Goal: Information Seeking & Learning: Learn about a topic

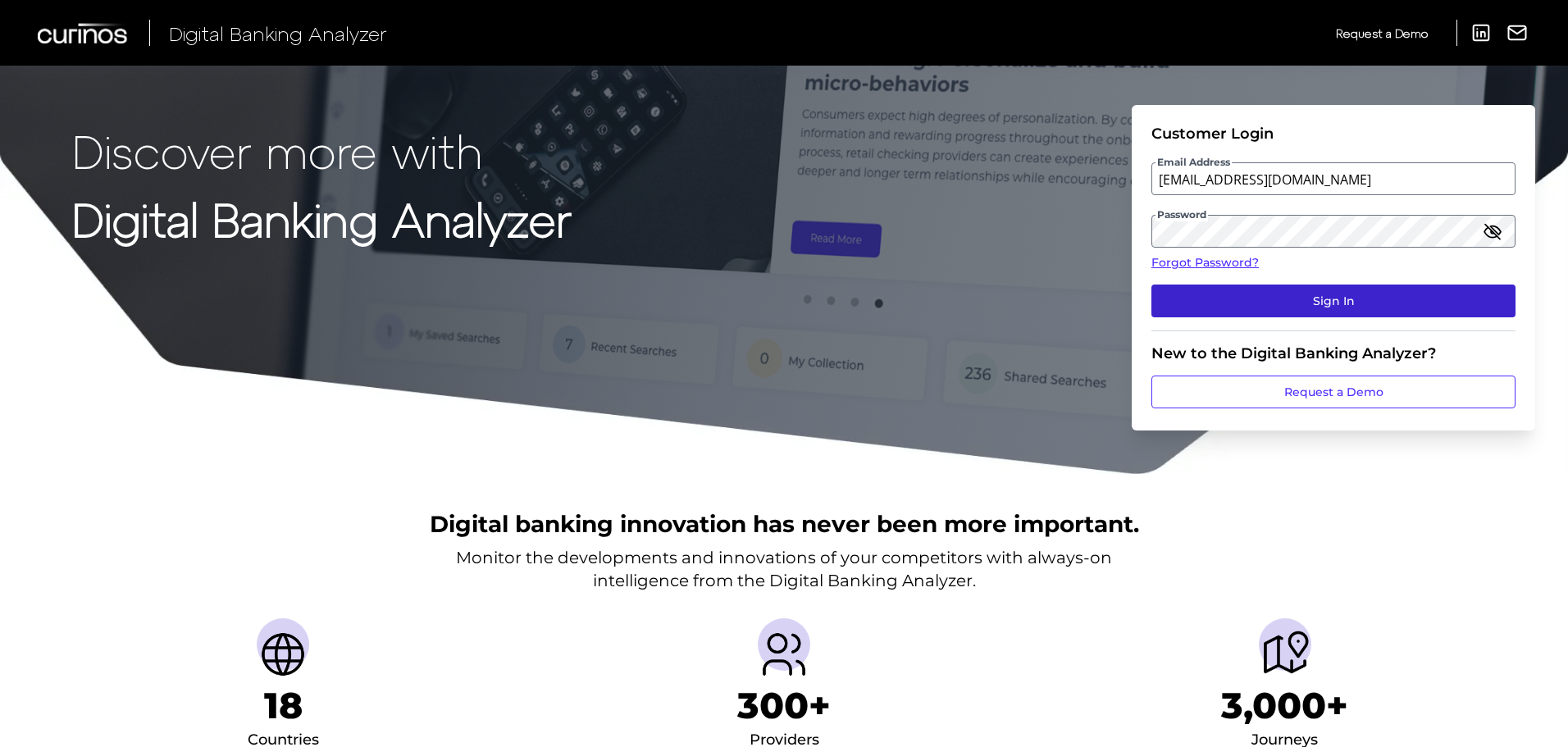
click at [1398, 308] on button "Sign In" at bounding box center [1332, 301] width 364 height 33
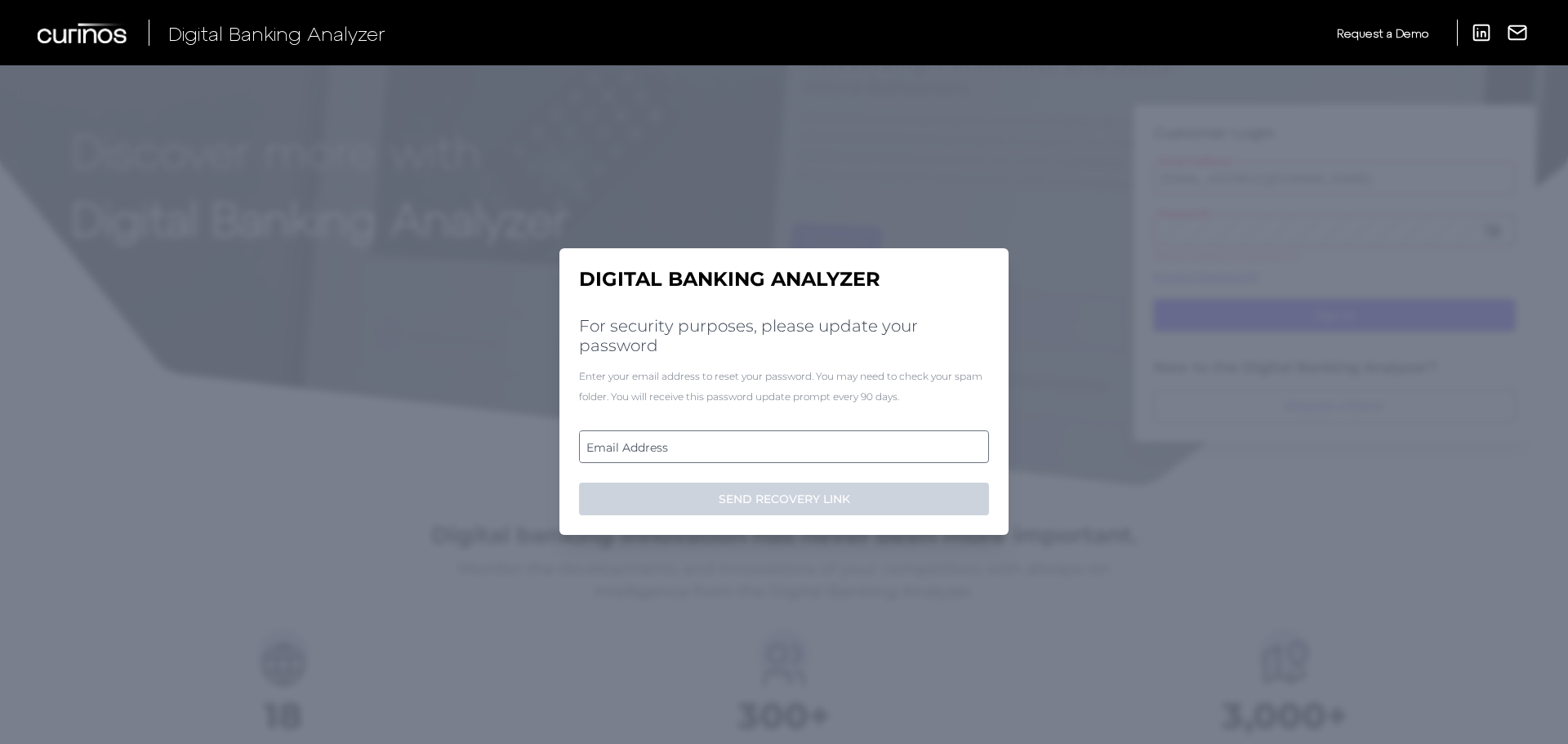
click at [696, 333] on h2 "For security purposes, please update your password" at bounding box center [784, 336] width 410 height 39
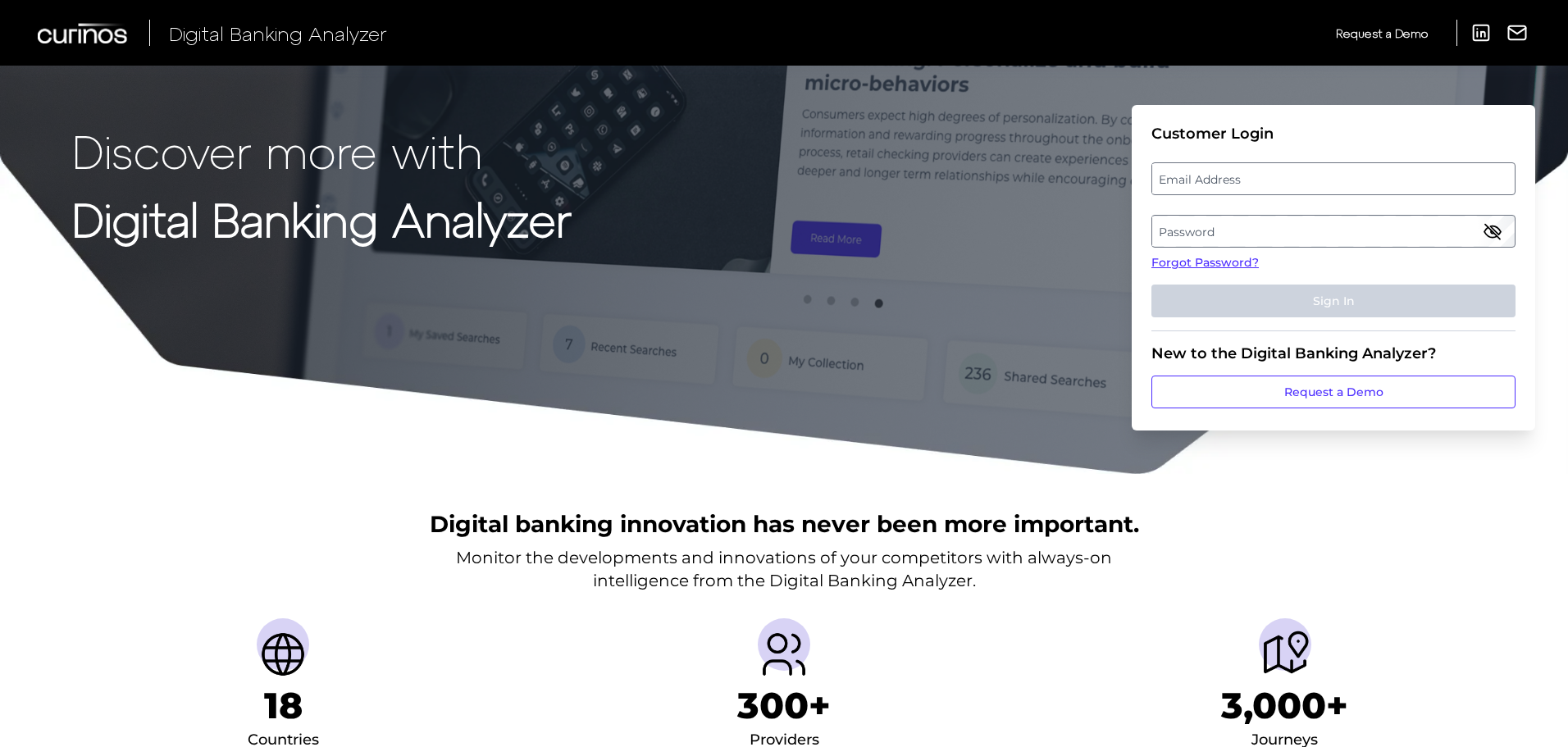
click at [1202, 186] on label "Email Address" at bounding box center [1332, 178] width 362 height 30
click at [1202, 186] on input "email" at bounding box center [1332, 178] width 364 height 33
type input "[EMAIL_ADDRESS][DOMAIN_NAME]"
click at [1194, 234] on label "Password" at bounding box center [1332, 232] width 362 height 30
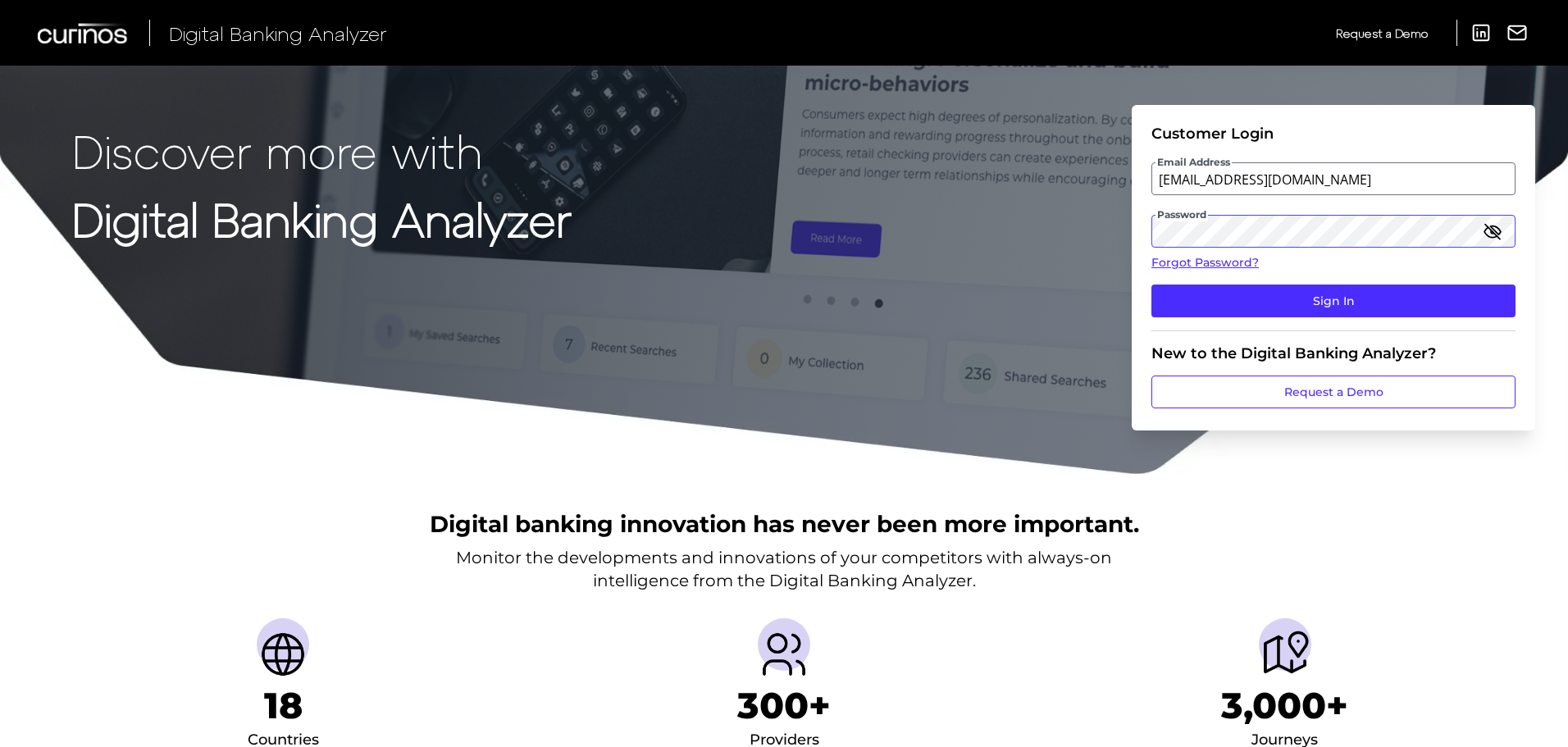
click at [1151, 285] on button "Sign In" at bounding box center [1332, 301] width 364 height 33
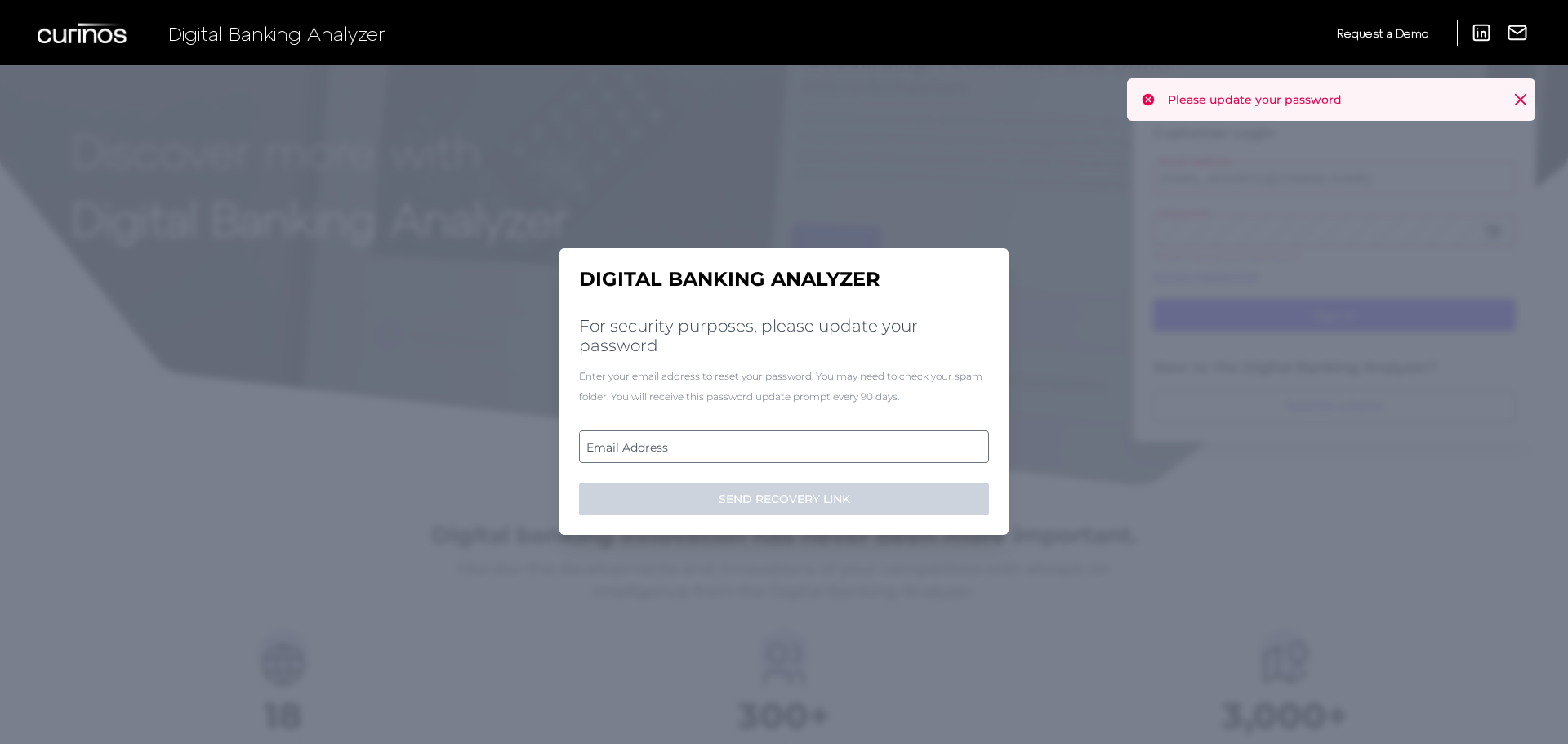
click at [814, 454] on label "Email Address" at bounding box center [783, 447] width 407 height 29
click at [814, 454] on input "email" at bounding box center [784, 447] width 410 height 32
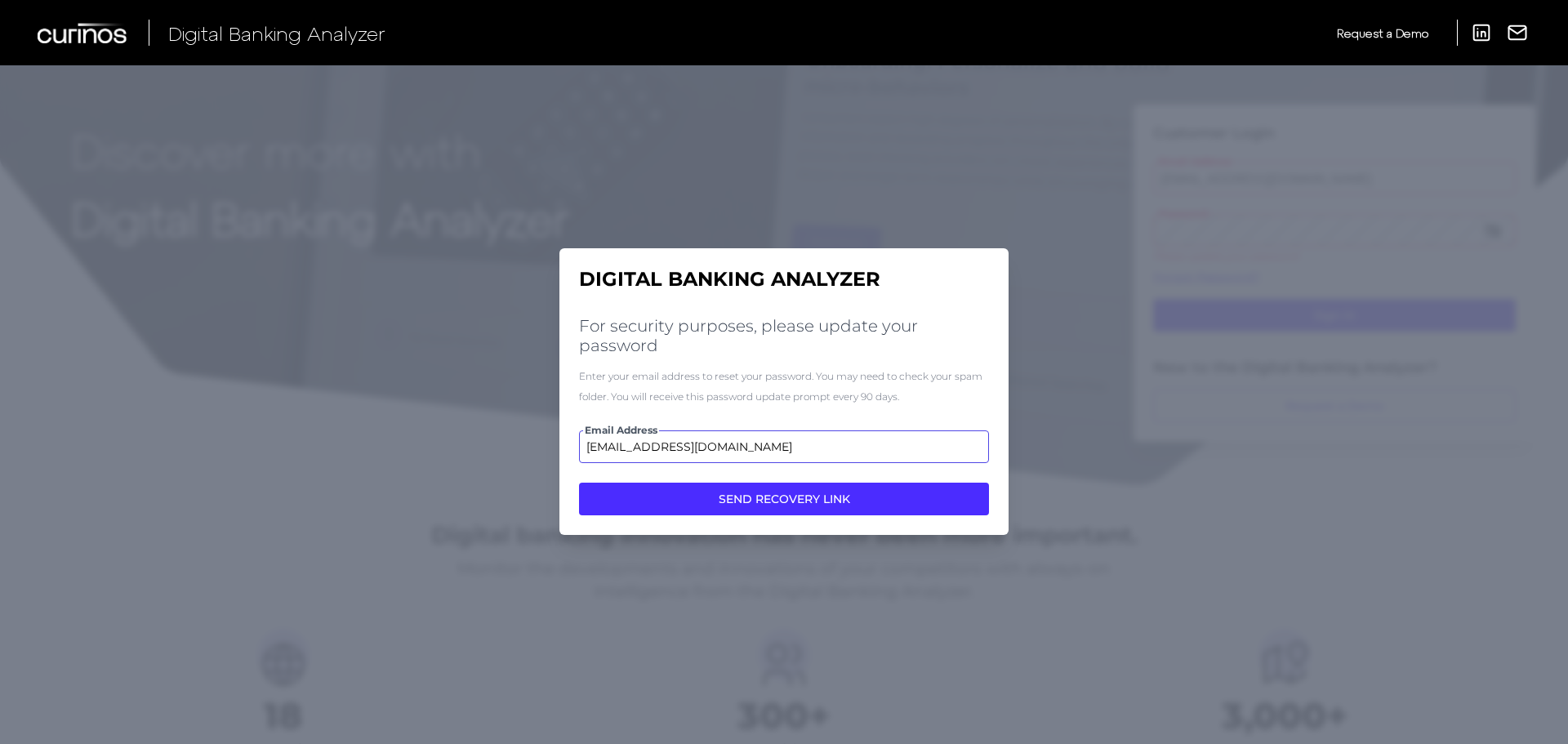
type input "[EMAIL_ADDRESS][DOMAIN_NAME]"
click at [579, 483] on button "SEND RECOVERY LINK" at bounding box center [784, 499] width 410 height 32
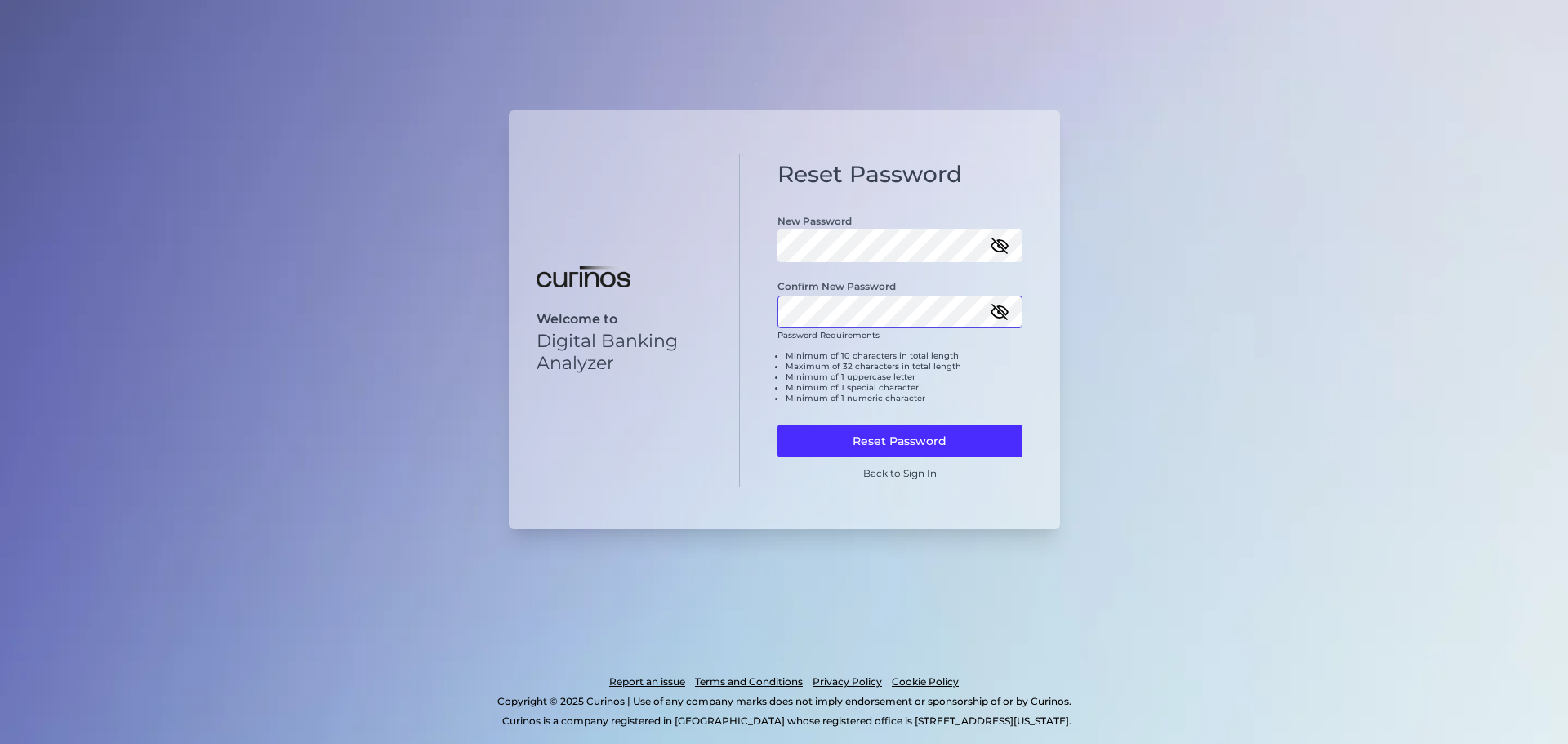
click at [777, 425] on button "Reset Password" at bounding box center [900, 441] width 245 height 32
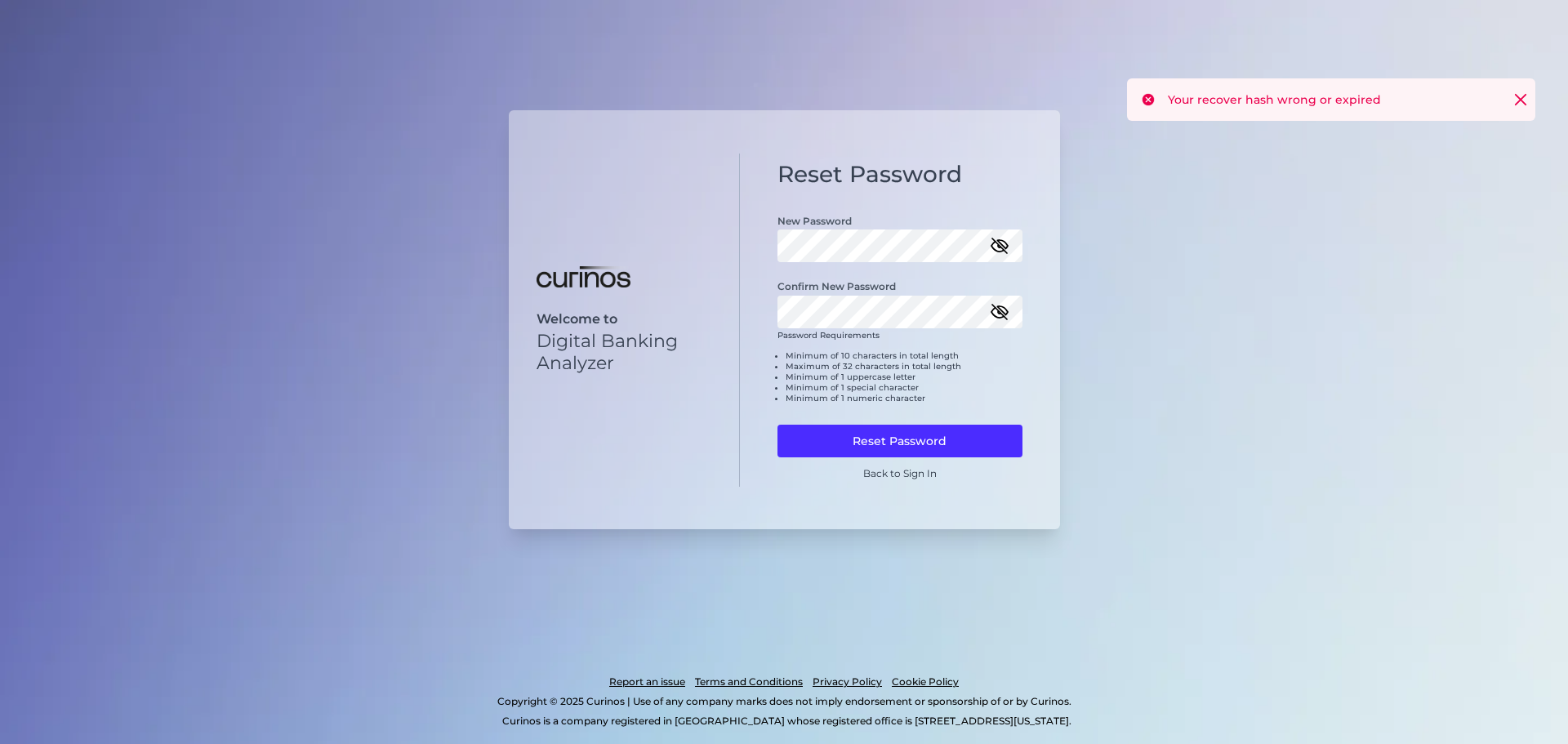
click at [1003, 243] on icon "button" at bounding box center [999, 245] width 20 height 20
click at [1001, 310] on icon "button" at bounding box center [999, 312] width 17 height 12
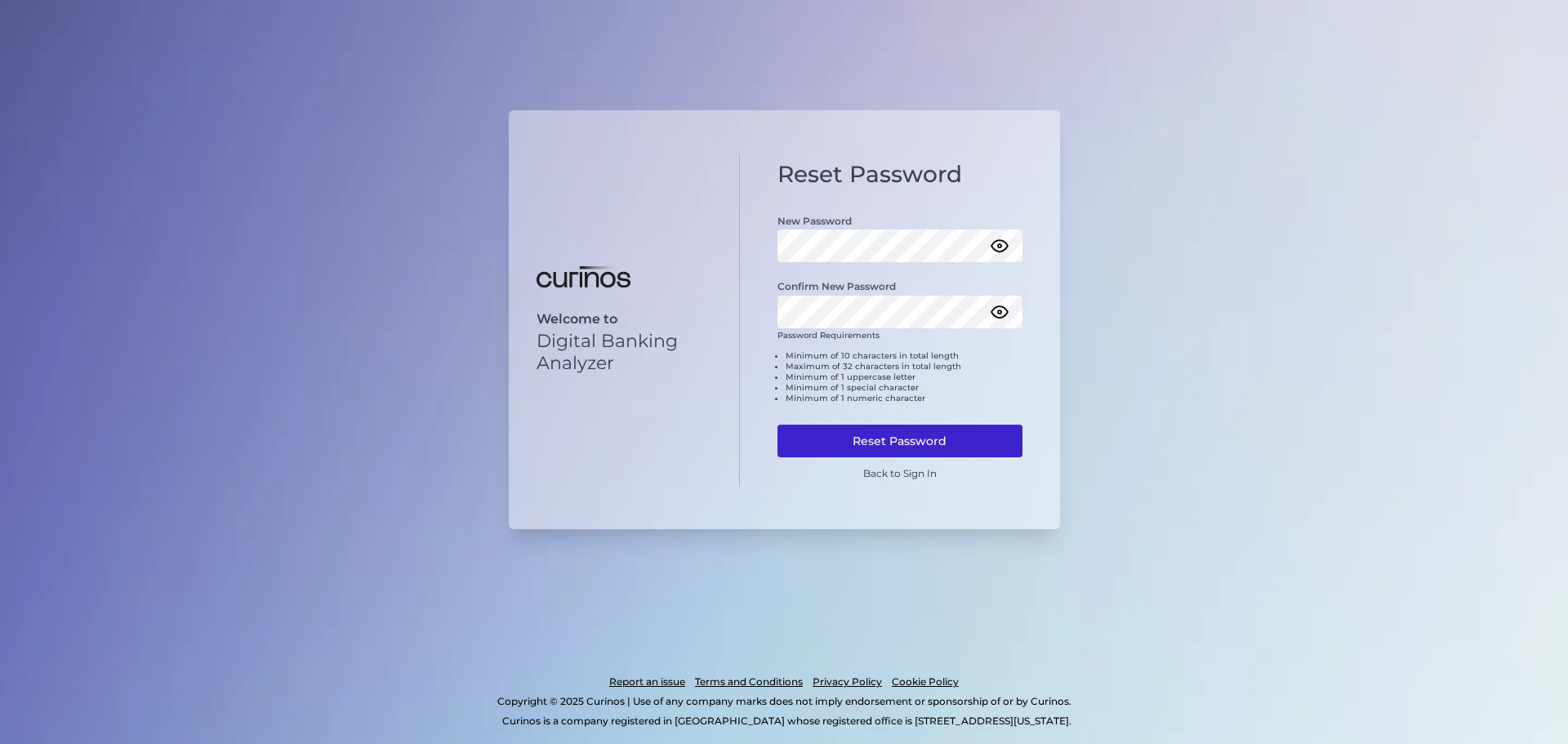
click at [912, 443] on button "Reset Password" at bounding box center [900, 441] width 245 height 32
click at [777, 425] on button "Reset Password" at bounding box center [900, 441] width 245 height 32
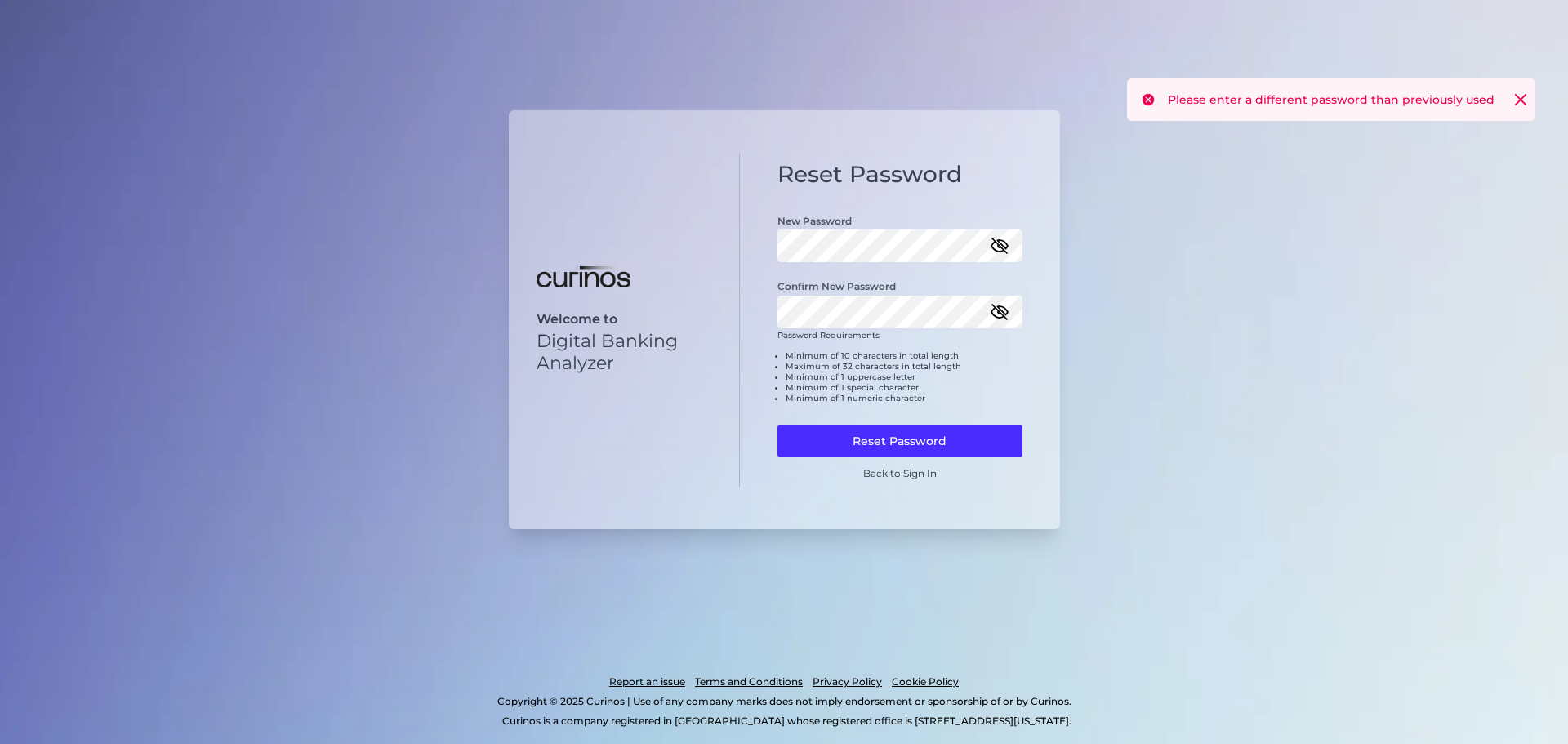
click at [990, 243] on icon "button" at bounding box center [999, 245] width 20 height 20
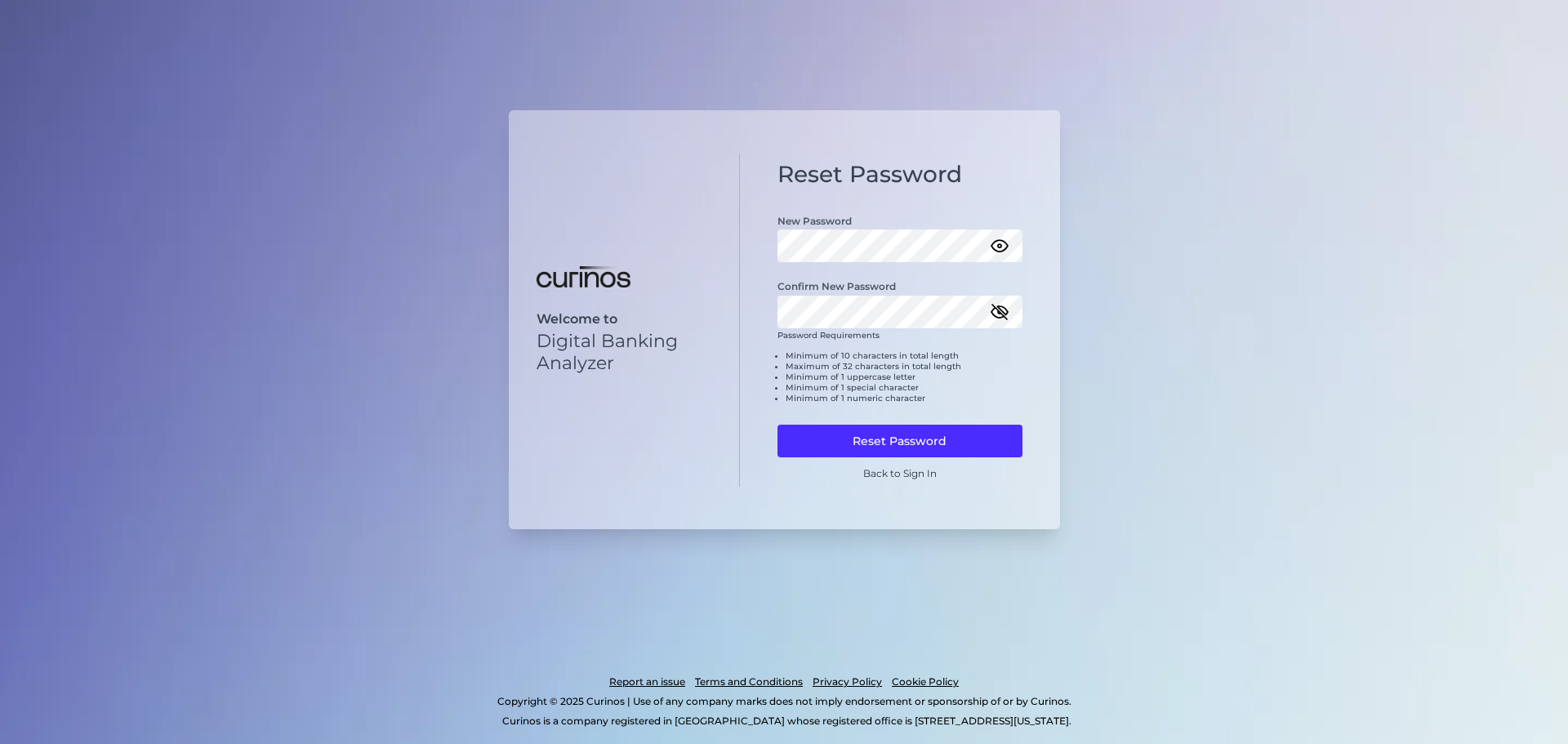
click at [1005, 309] on icon "button" at bounding box center [999, 312] width 17 height 12
click at [777, 425] on button "Reset Password" at bounding box center [900, 441] width 245 height 32
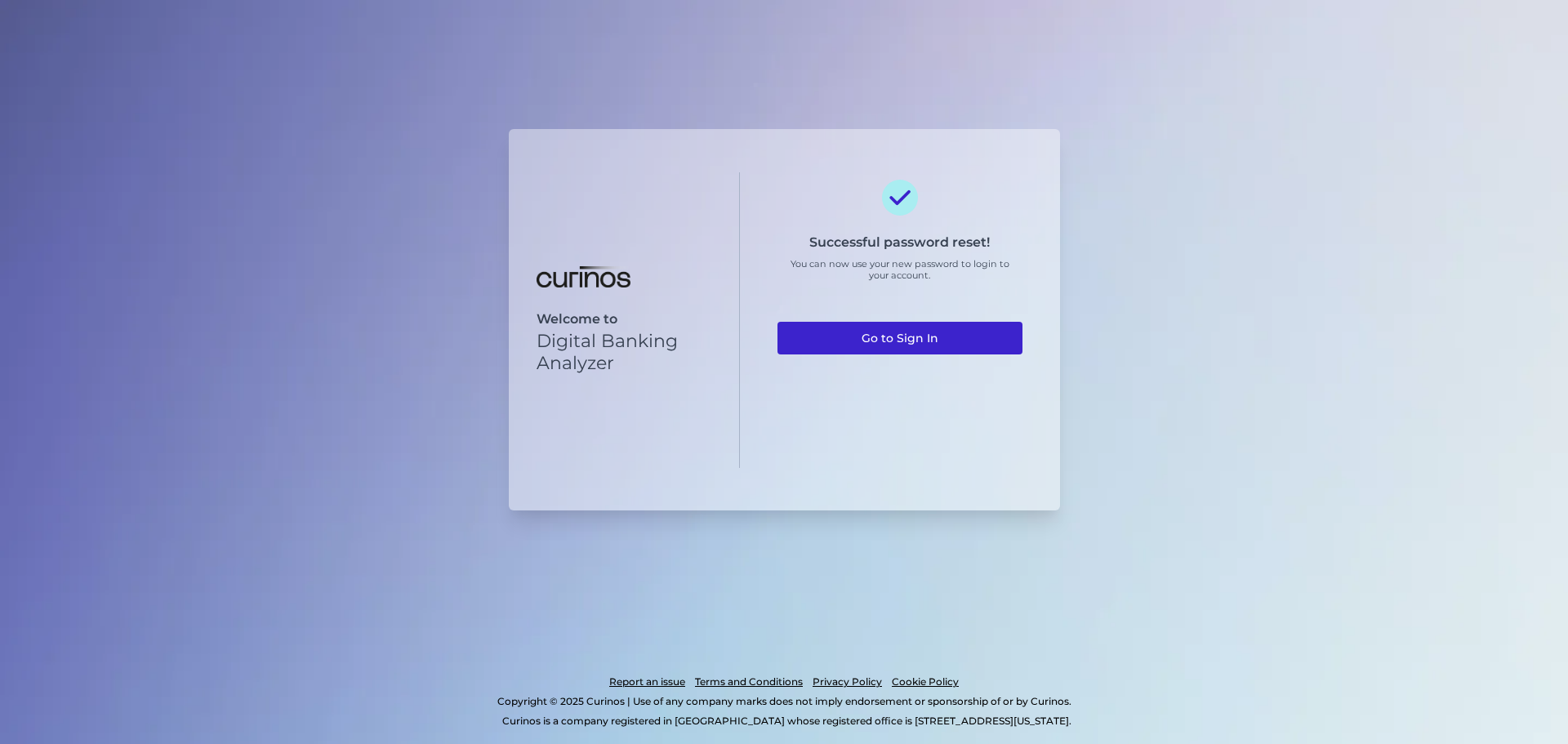
click at [887, 352] on link "Go to Sign In" at bounding box center [900, 338] width 245 height 32
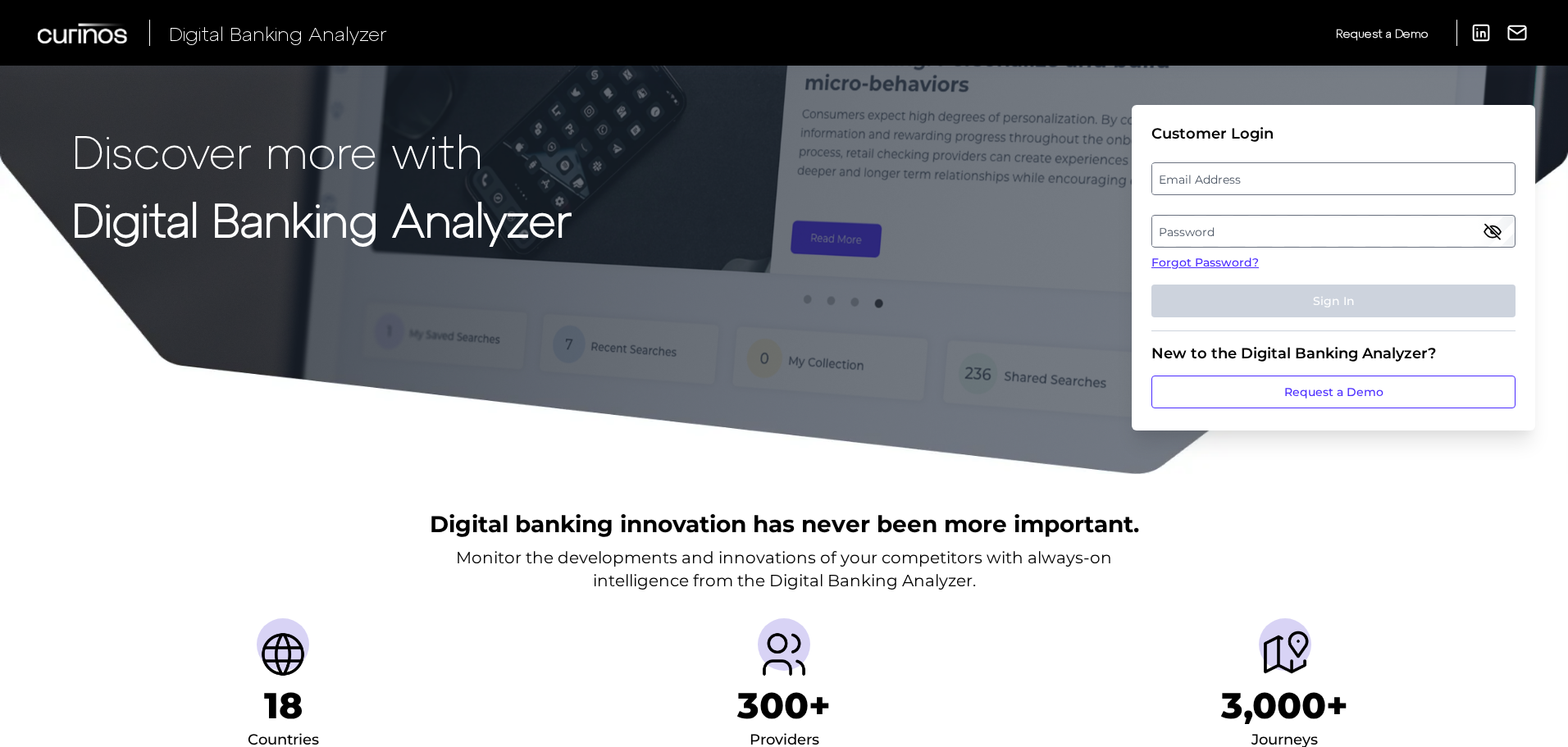
click at [1190, 185] on label "Email Address" at bounding box center [1332, 178] width 362 height 30
click at [1190, 185] on input "email" at bounding box center [1332, 178] width 364 height 33
type input "[EMAIL_ADDRESS][DOMAIN_NAME]"
click at [1213, 219] on label "Password" at bounding box center [1332, 232] width 362 height 30
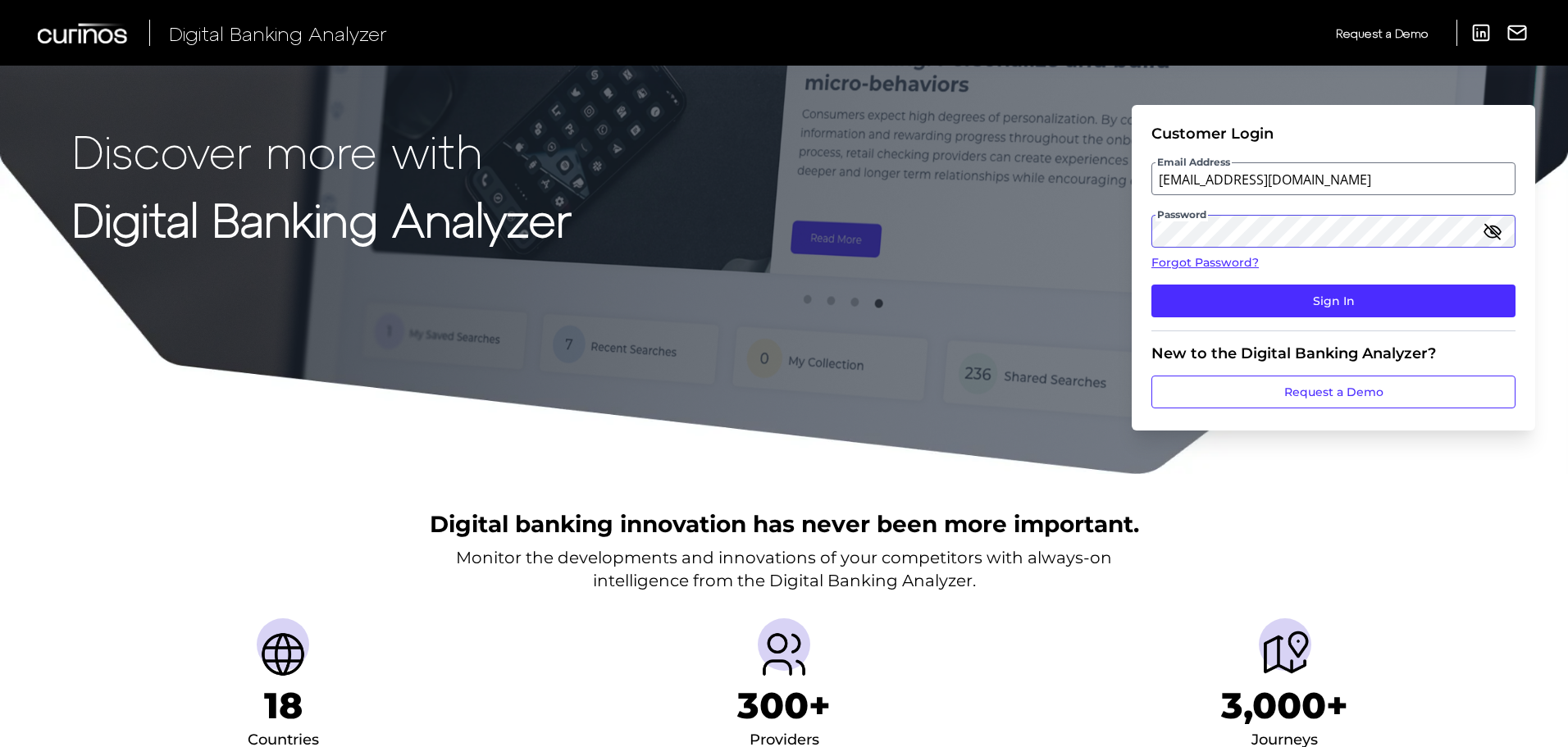
click at [1151, 285] on button "Sign In" at bounding box center [1332, 301] width 364 height 33
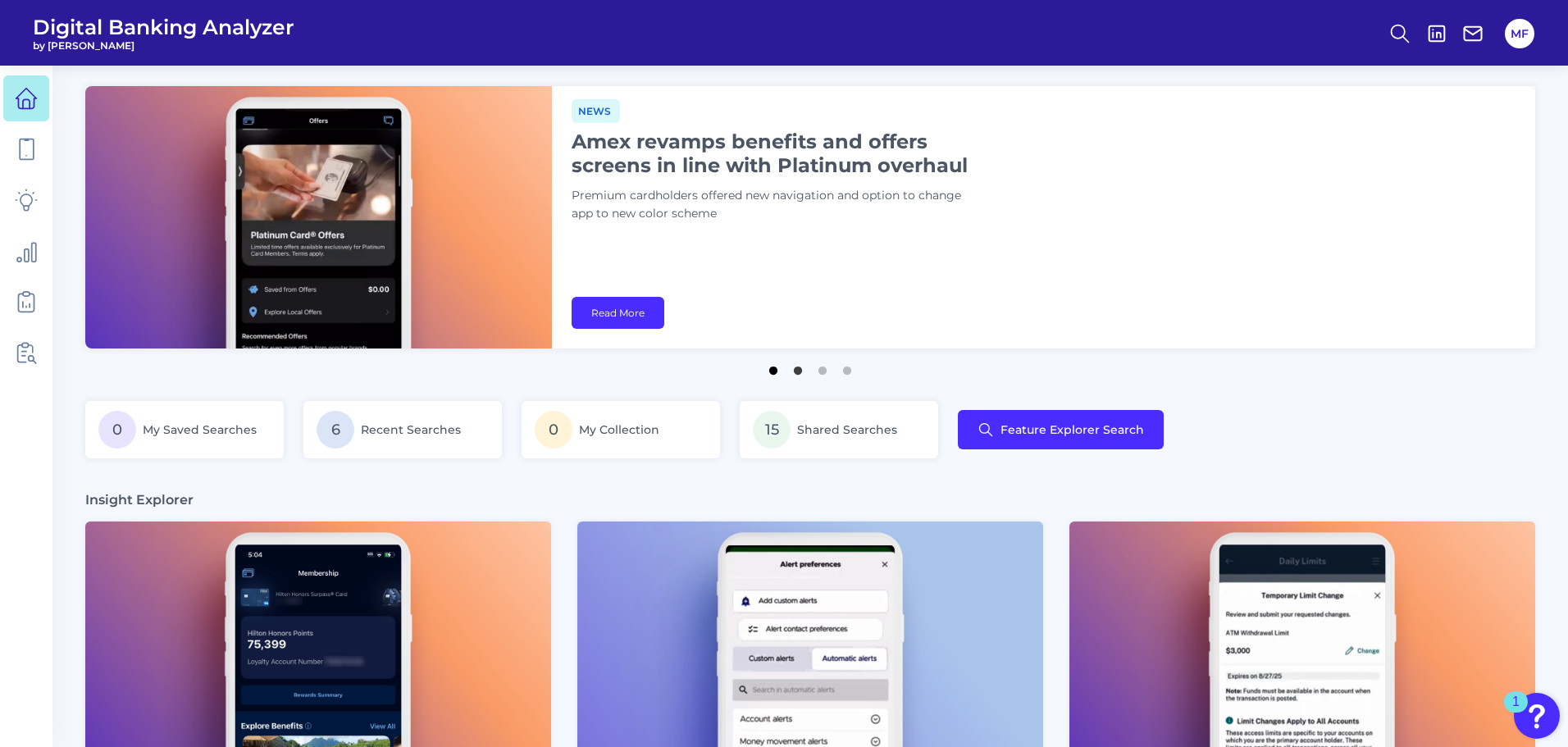
click at [776, 374] on button "1" at bounding box center [773, 367] width 17 height 17
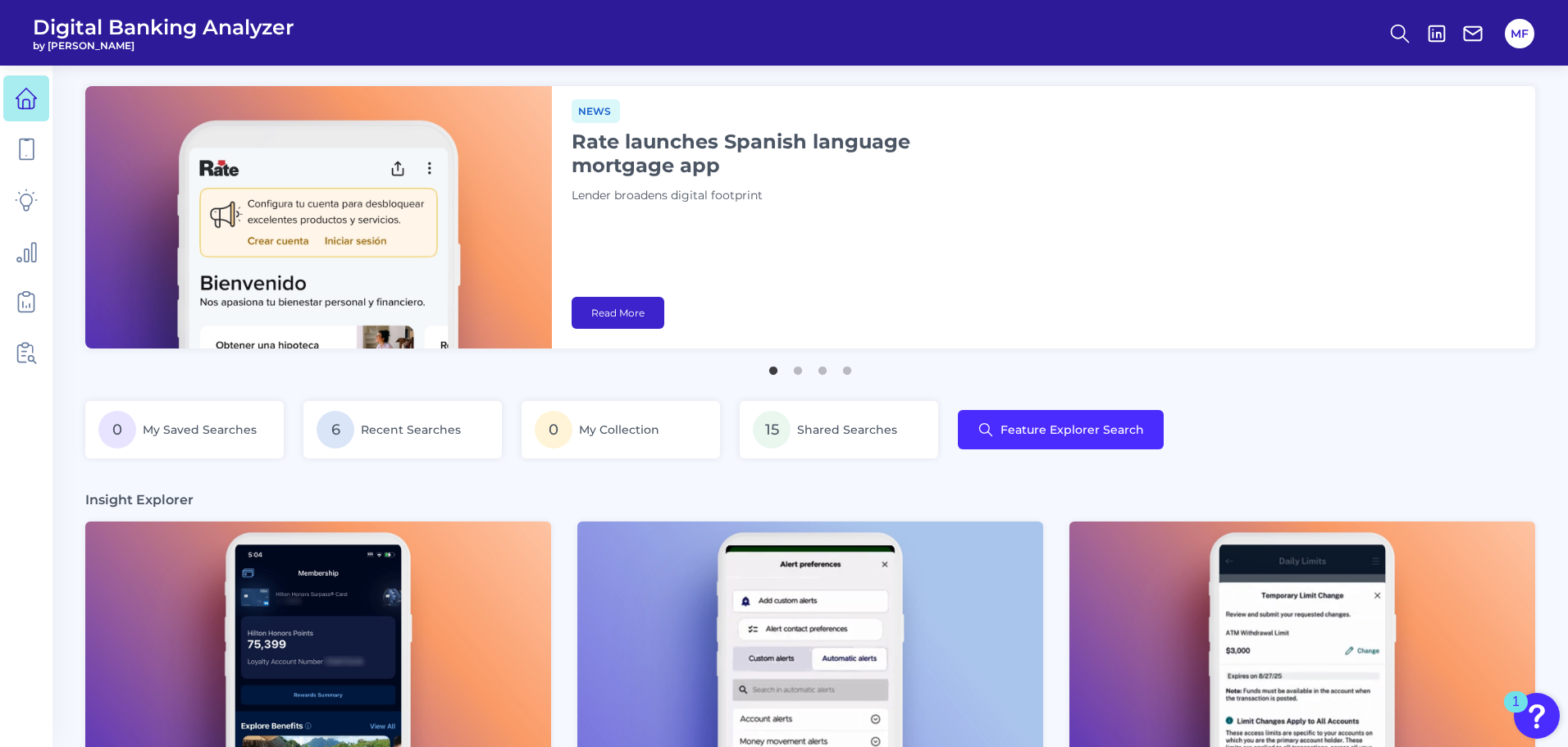
click at [628, 311] on link "Read More" at bounding box center [618, 312] width 93 height 32
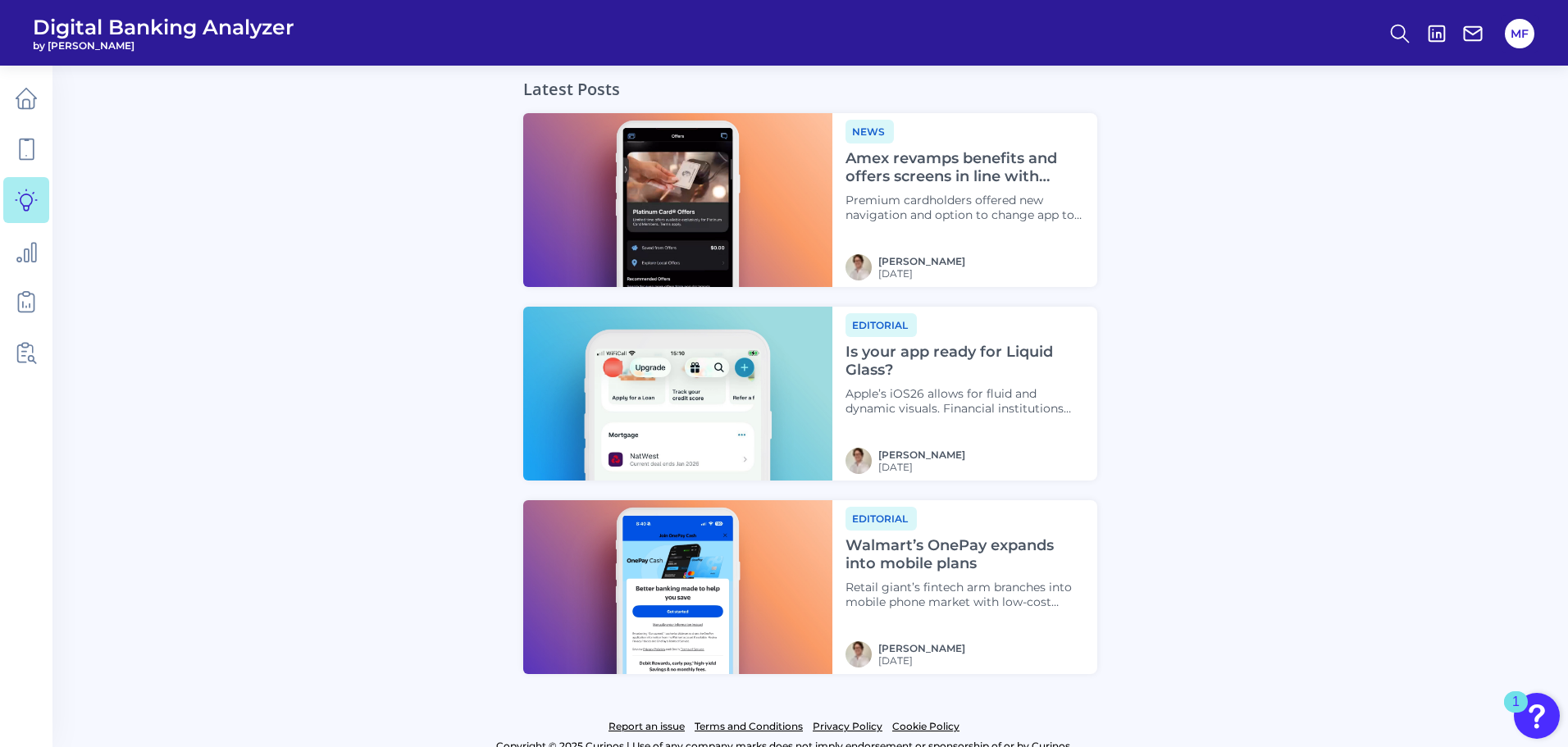
scroll to position [1868, 0]
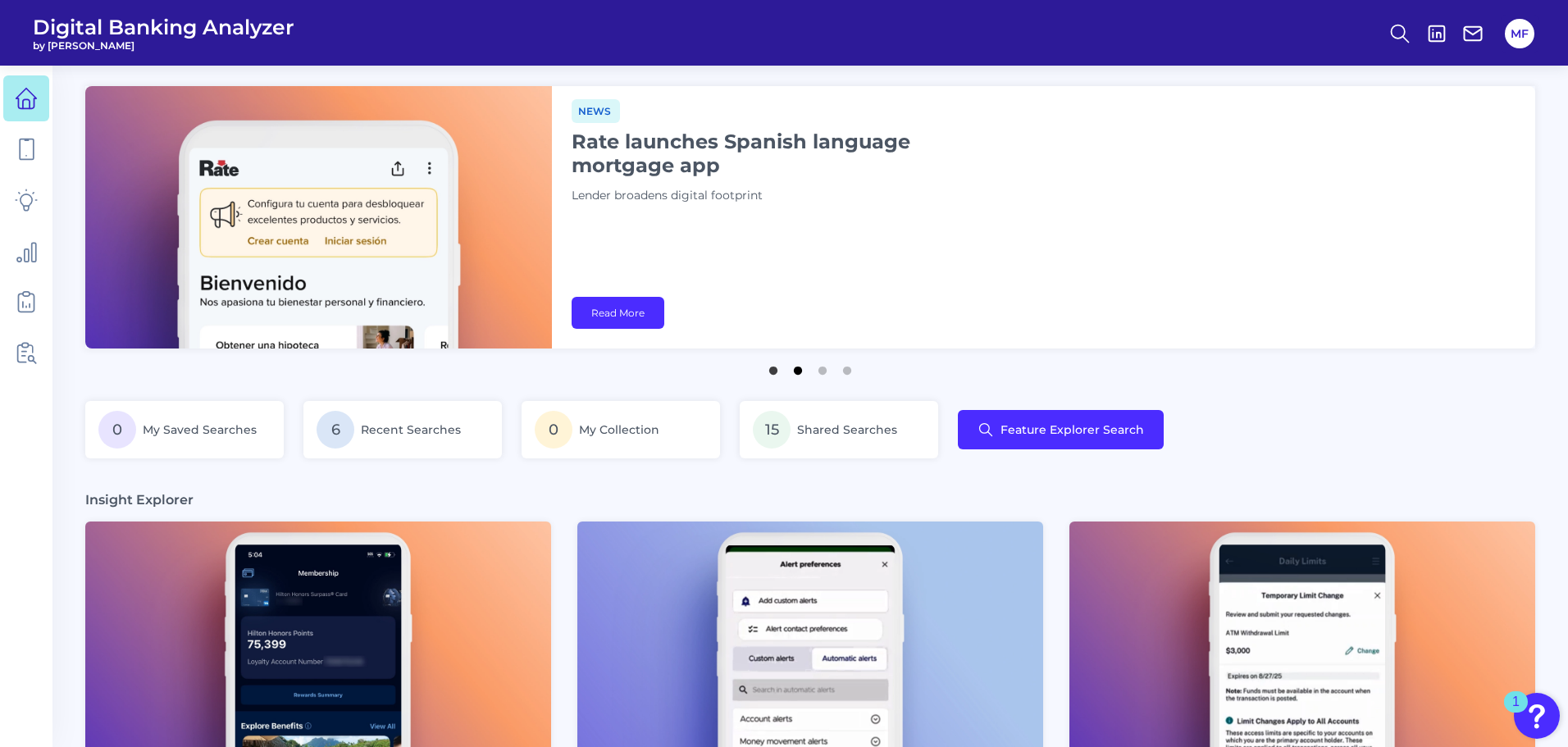
click at [789, 373] on button "2" at bounding box center [797, 367] width 17 height 17
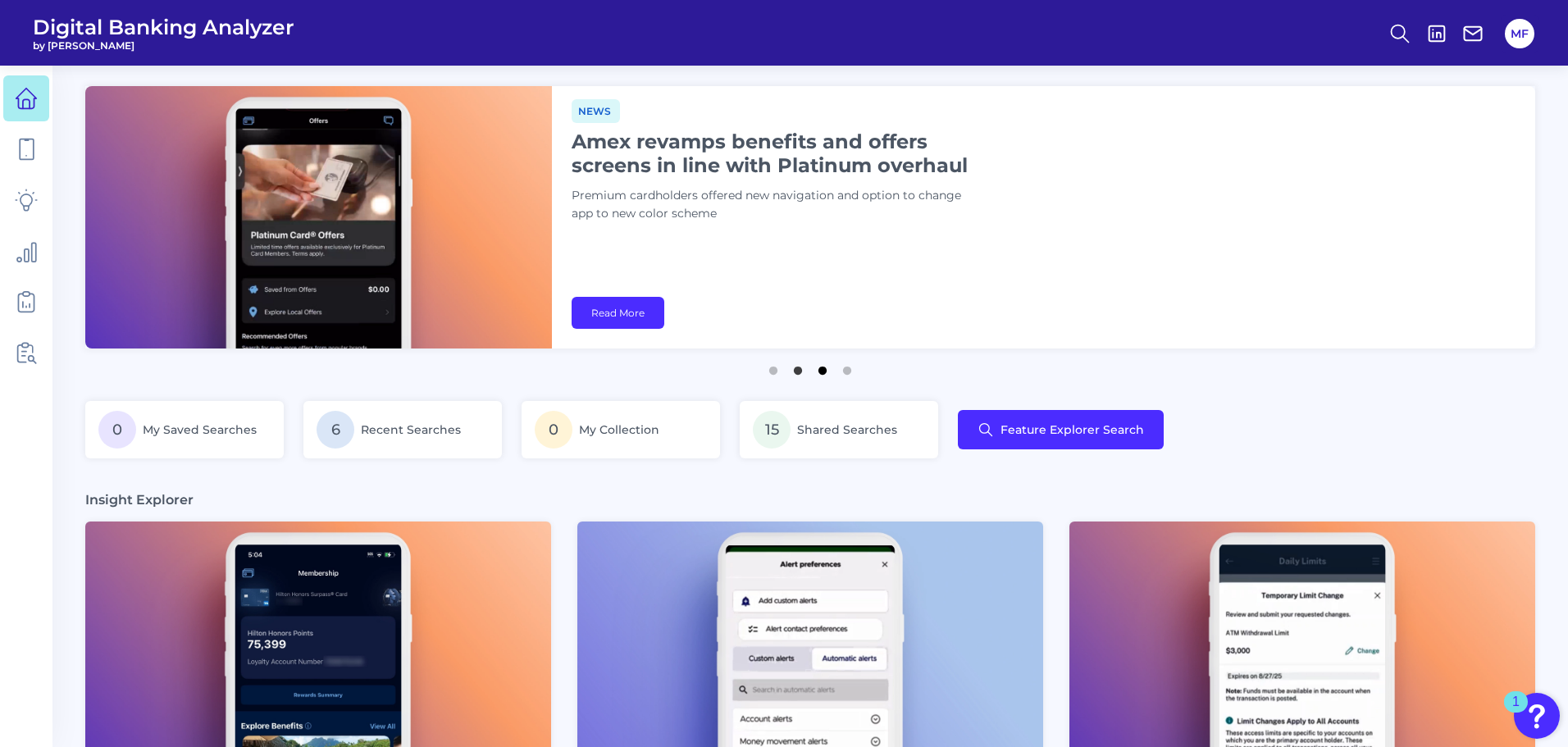
click at [819, 372] on button "3" at bounding box center [822, 367] width 17 height 17
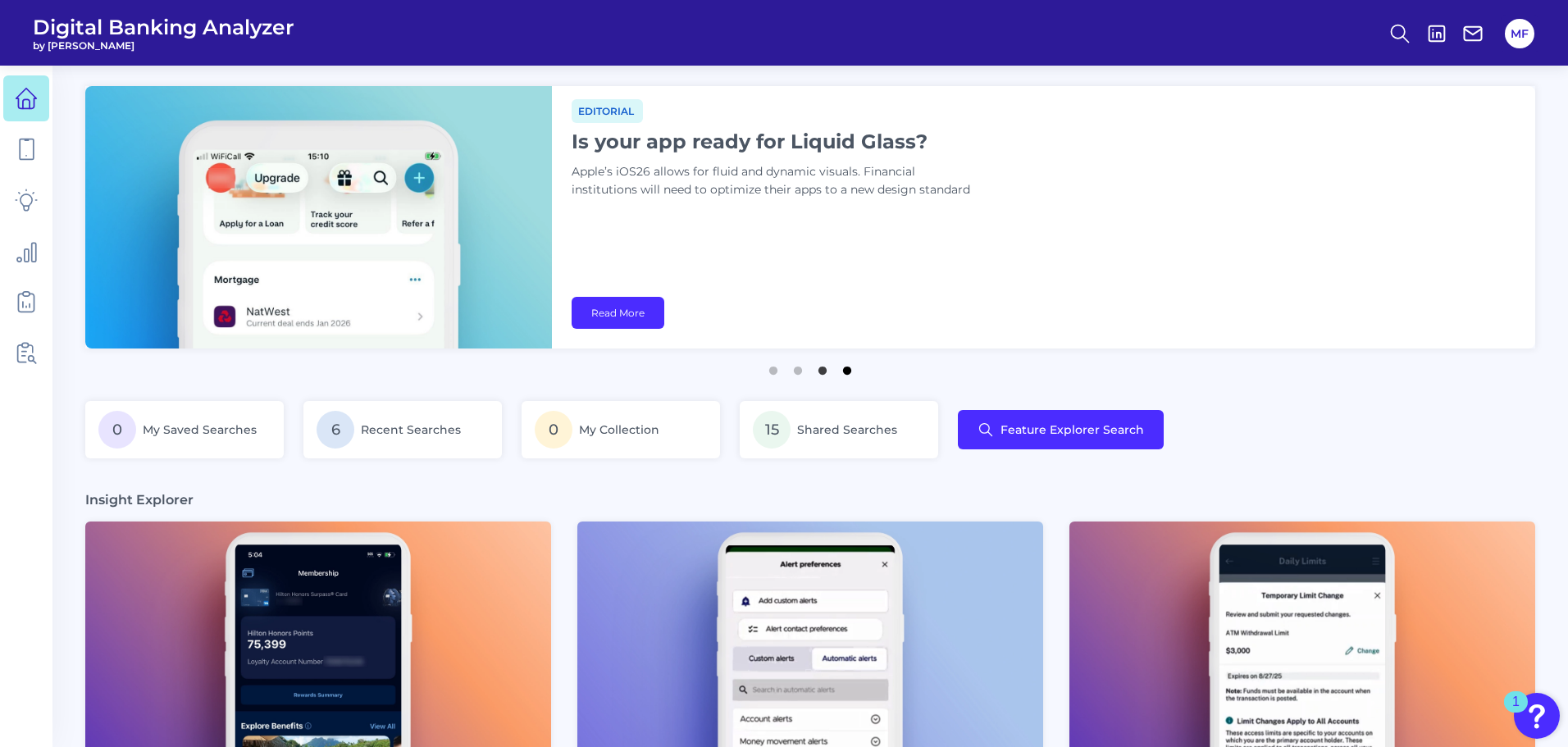
click at [843, 370] on button "4" at bounding box center [847, 367] width 17 height 17
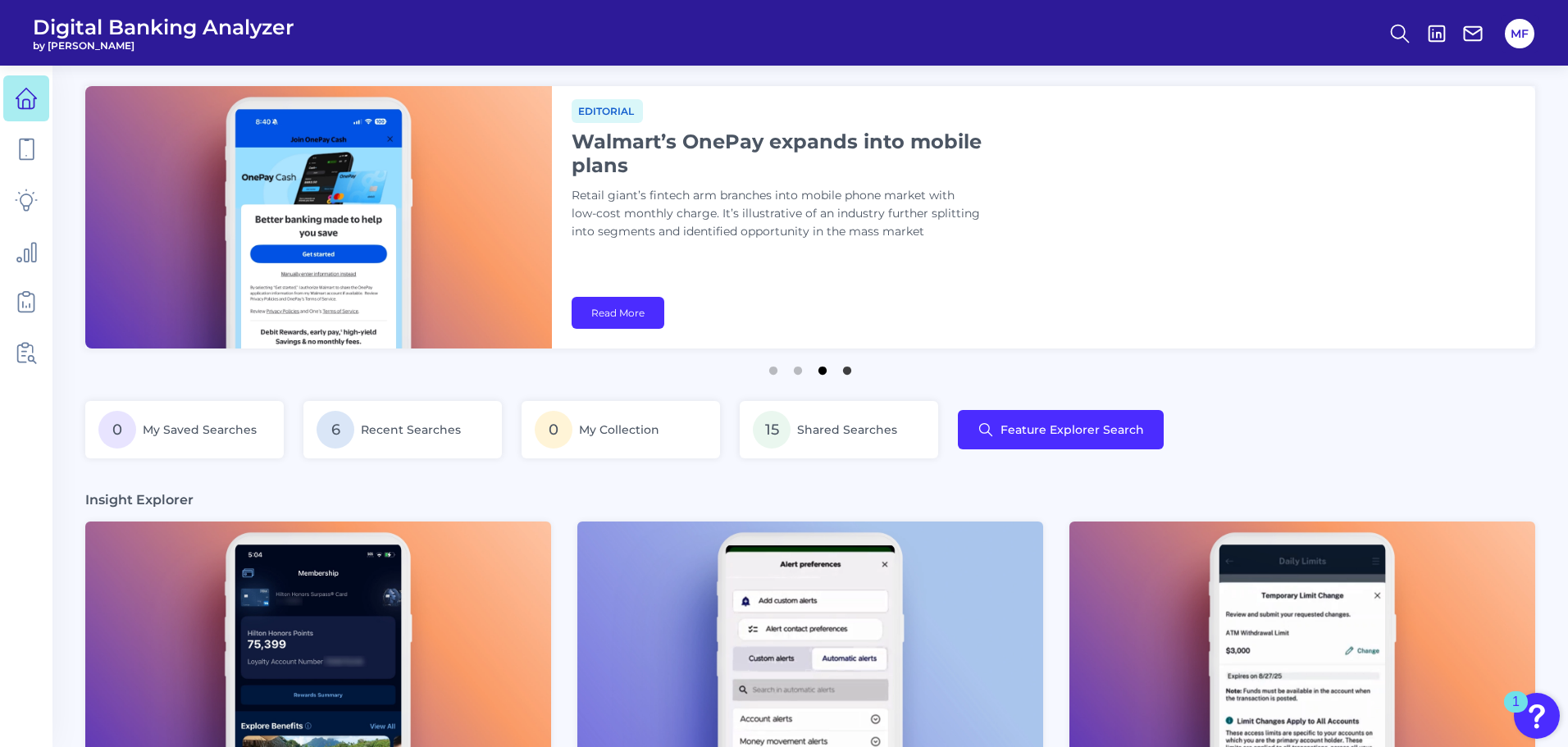
click at [823, 371] on button "3" at bounding box center [822, 367] width 17 height 17
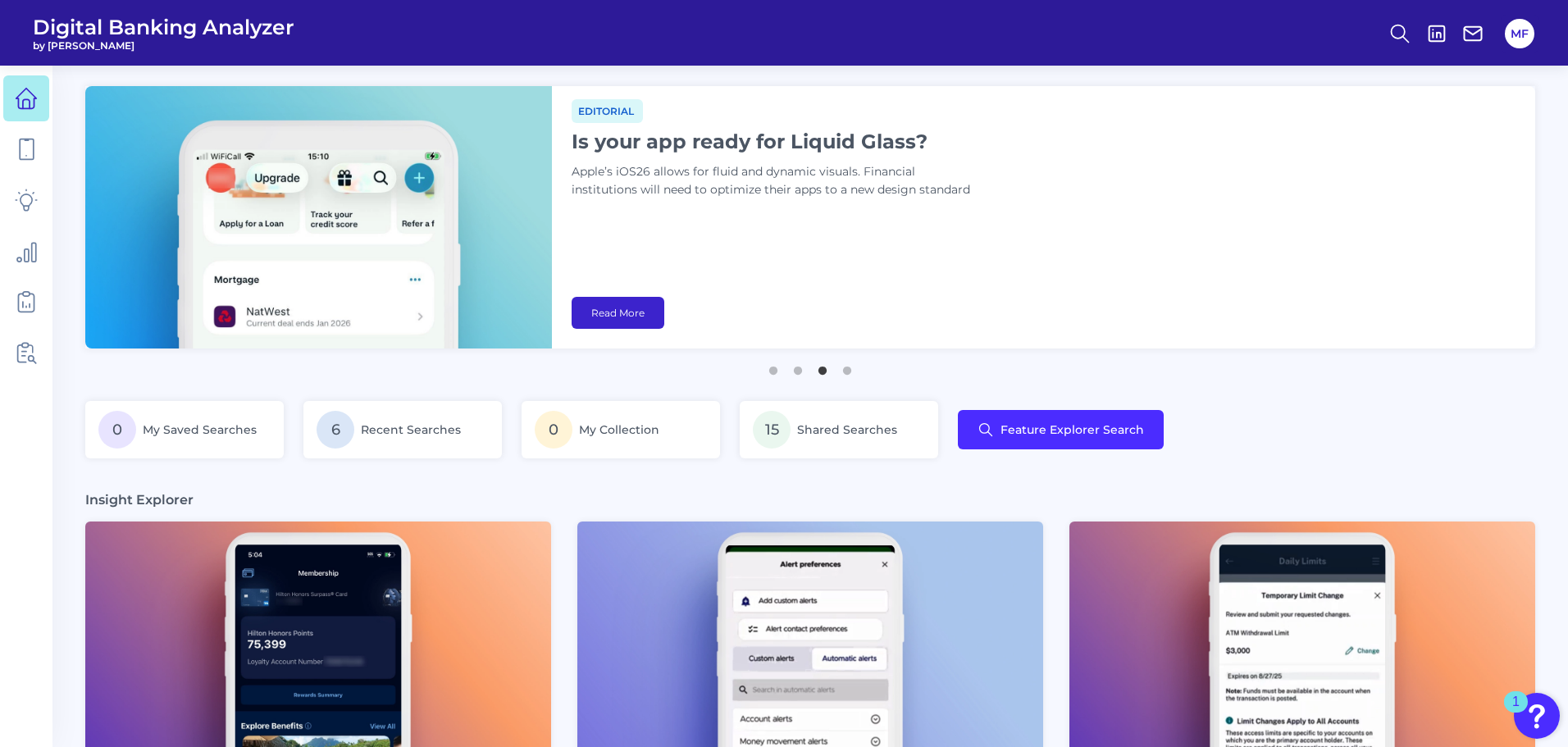
click at [625, 322] on link "Read More" at bounding box center [618, 312] width 93 height 32
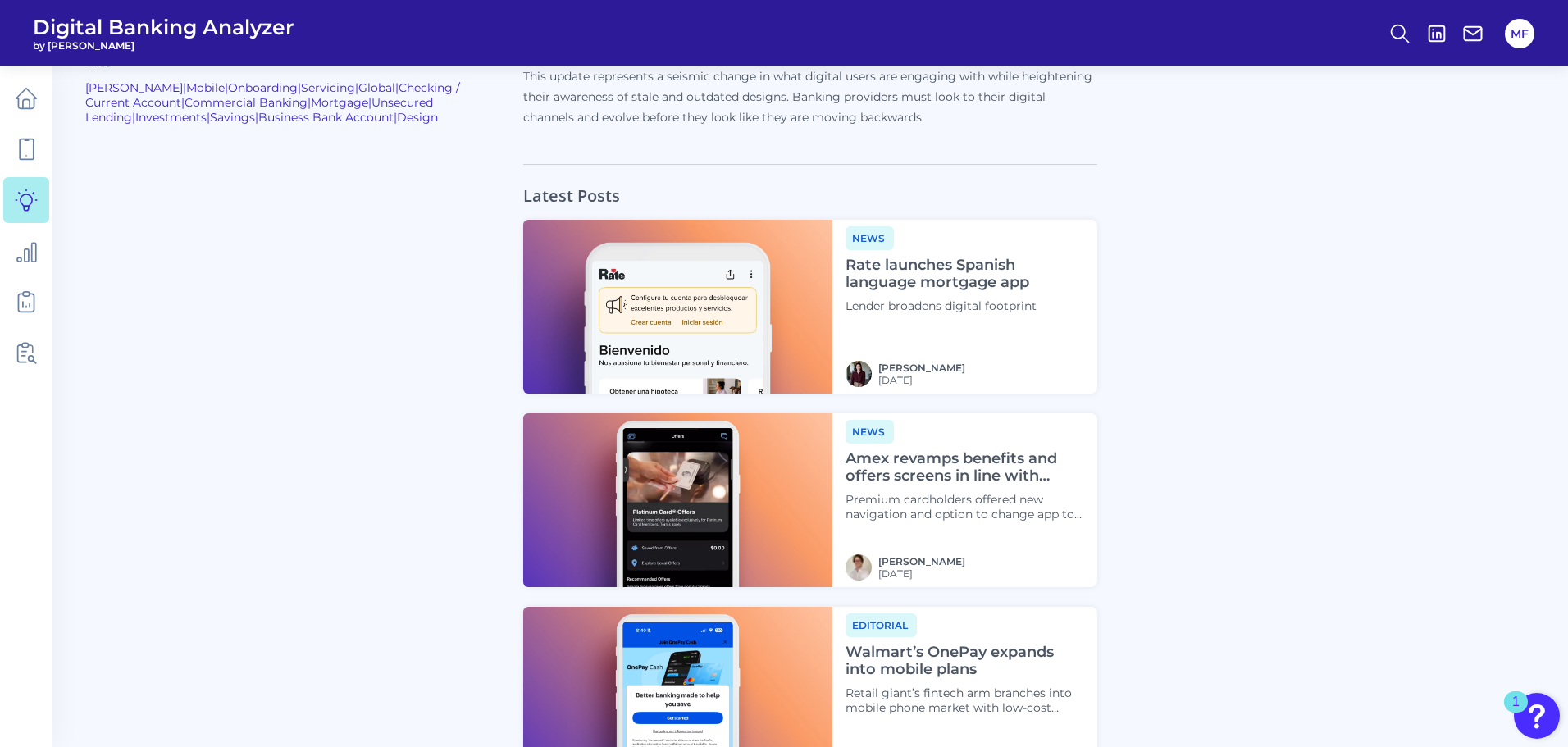
scroll to position [1677, 0]
